Goal: Find specific page/section: Find specific page/section

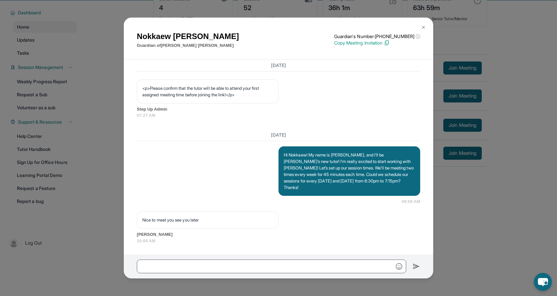
scroll to position [420, 0]
click at [421, 27] on img at bounding box center [423, 27] width 5 height 5
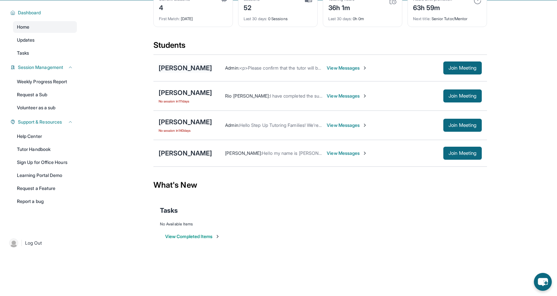
click at [172, 67] on div "[PERSON_NAME]" at bounding box center [185, 67] width 53 height 9
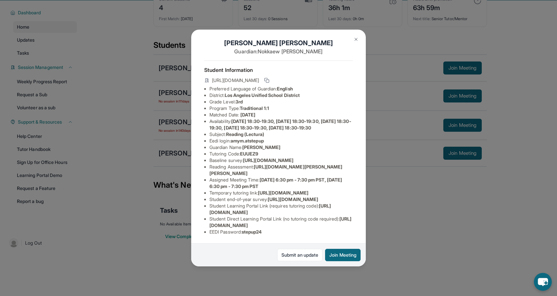
scroll to position [76, 1]
drag, startPoint x: 208, startPoint y: 225, endPoint x: 343, endPoint y: 224, distance: 135.4
click at [343, 224] on li "Student Direct Learning Portal Link (no tutoring code required) : [URL][DOMAIN_…" at bounding box center [280, 222] width 143 height 13
copy span "[URL][DOMAIN_NAME]"
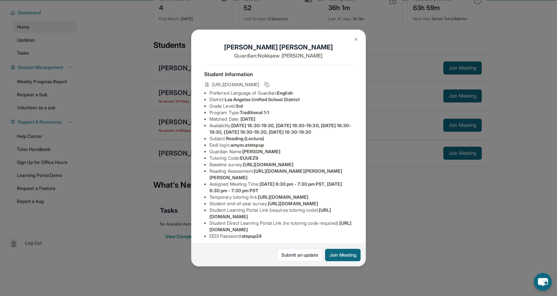
click at [356, 41] on img at bounding box center [355, 39] width 5 height 5
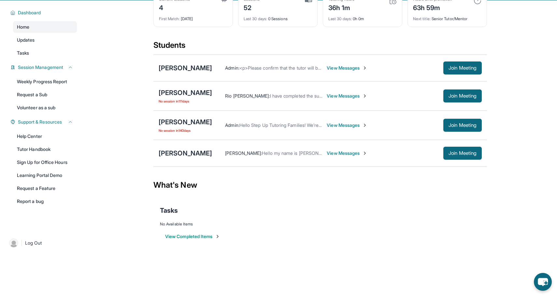
click at [326, 154] on span "View Messages" at bounding box center [346, 153] width 41 height 7
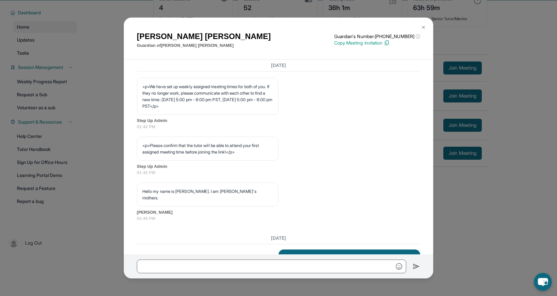
scroll to position [459, 0]
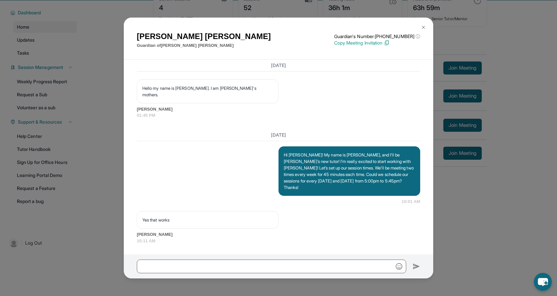
click at [422, 27] on img at bounding box center [423, 27] width 5 height 5
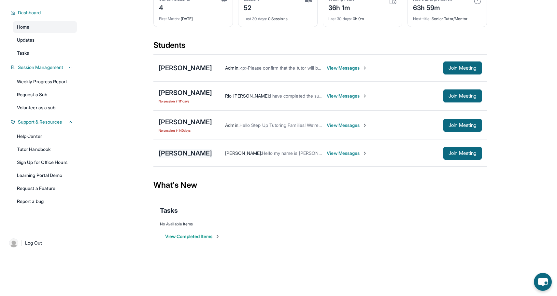
click at [172, 150] on div "[PERSON_NAME]" at bounding box center [185, 153] width 53 height 9
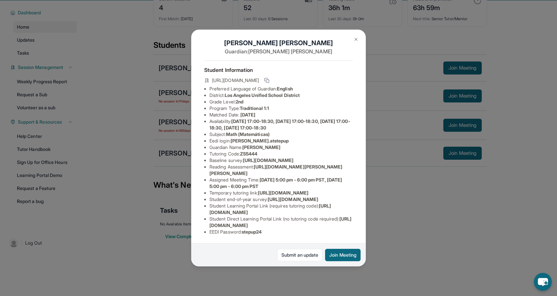
scroll to position [62, 47]
drag, startPoint x: 210, startPoint y: 227, endPoint x: 306, endPoint y: 223, distance: 96.4
click at [306, 223] on div "[PERSON_NAME] Guardian: [PERSON_NAME] Student Information [URL][DOMAIN_NAME] Pr…" at bounding box center [278, 148] width 174 height 237
copy span "[URL][DOMAIN_NAME]"
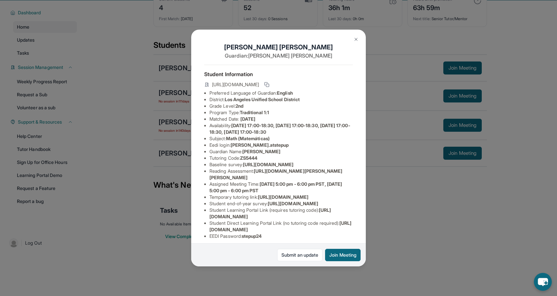
scroll to position [0, 8]
